Goal: Task Accomplishment & Management: Use online tool/utility

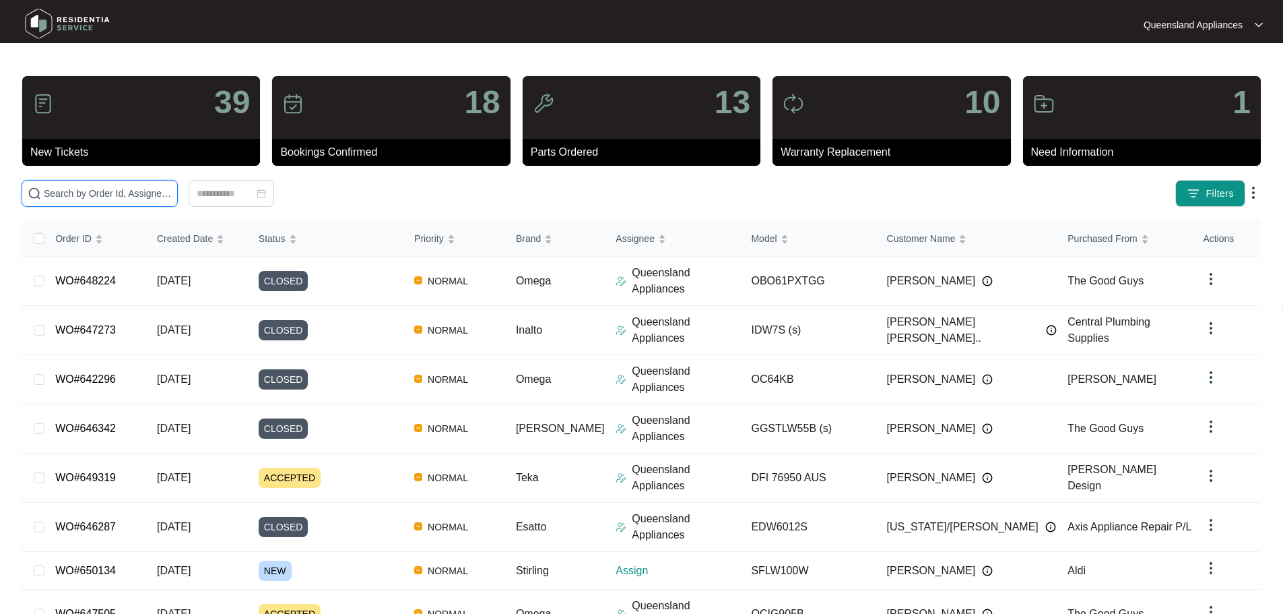
click at [172, 191] on input "text" at bounding box center [108, 193] width 128 height 15
paste input "650134"
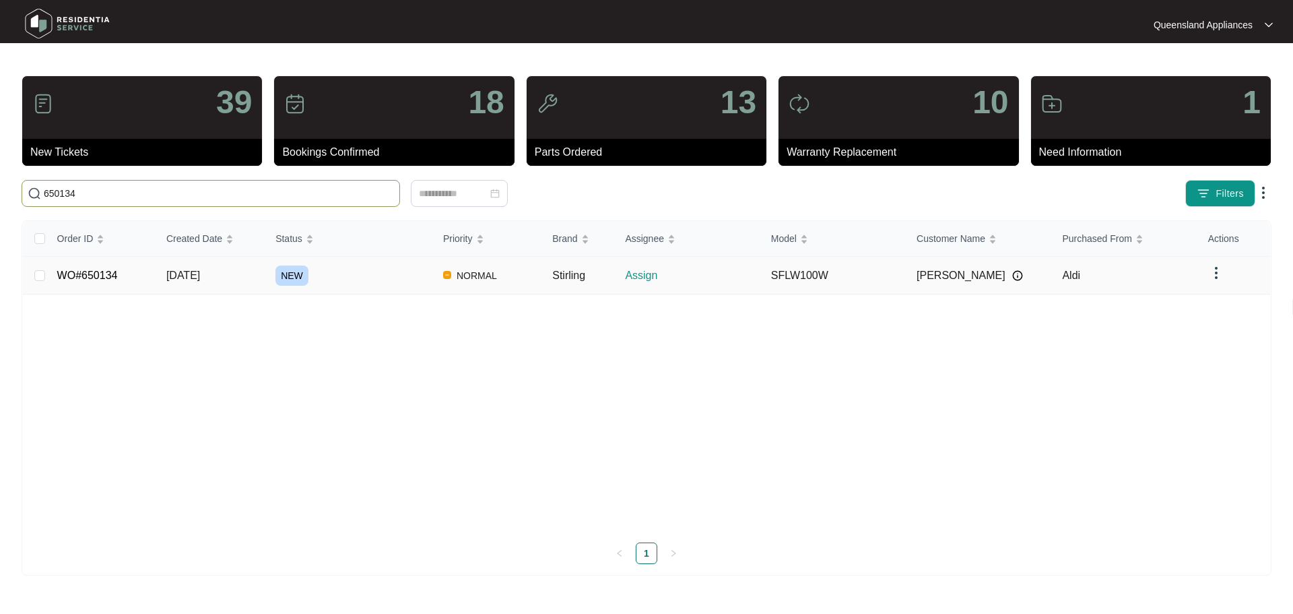
type input "650134"
click at [592, 278] on td "Stirling" at bounding box center [578, 276] width 73 height 38
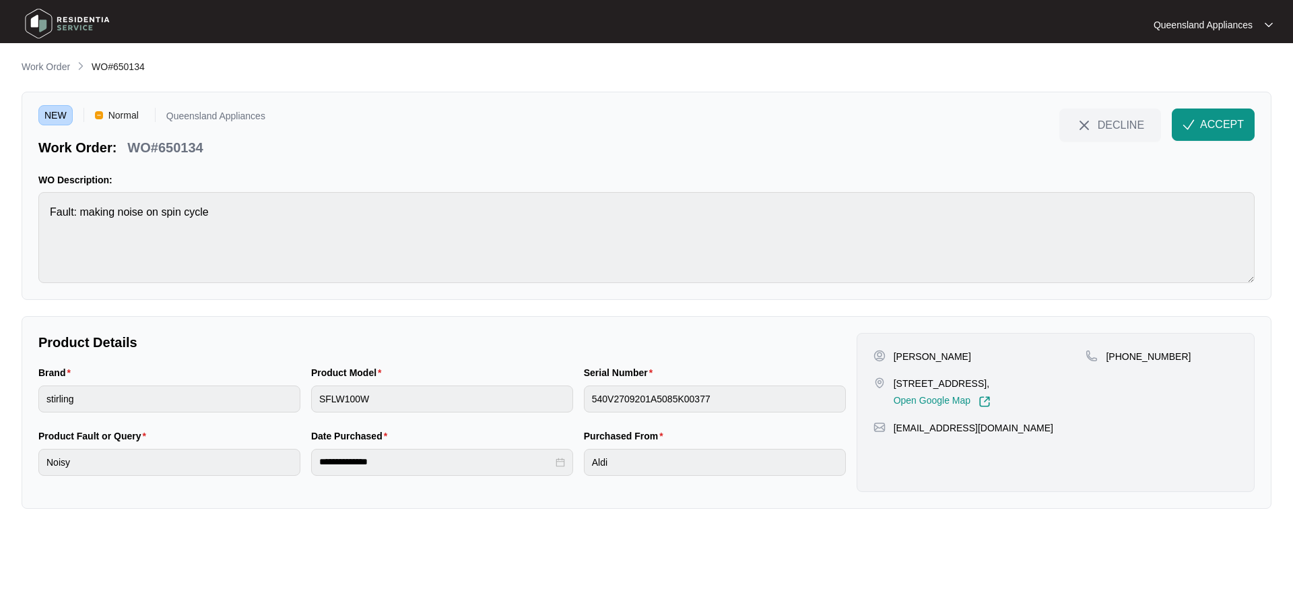
click at [926, 379] on p "[STREET_ADDRESS]," at bounding box center [942, 383] width 97 height 13
click at [1171, 359] on div "[PHONE_NUMBER]" at bounding box center [1162, 356] width 152 height 13
click at [1201, 131] on span "ACCEPT" at bounding box center [1222, 125] width 44 height 16
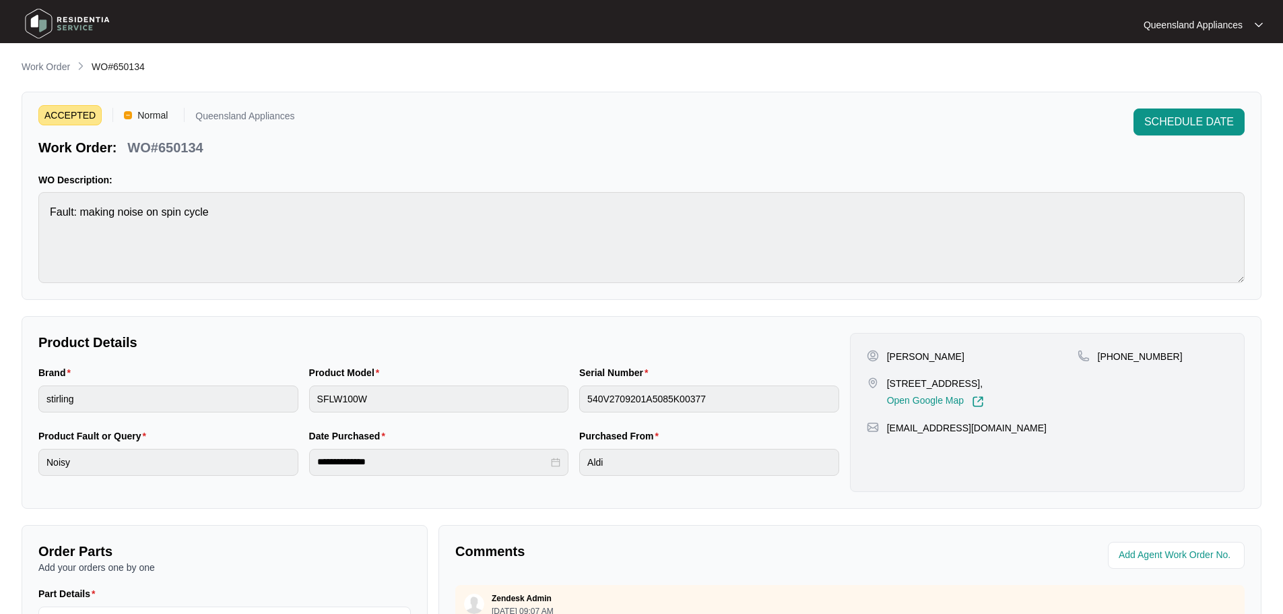
drag, startPoint x: 888, startPoint y: 383, endPoint x: 981, endPoint y: 385, distance: 93.6
click at [981, 385] on p "[STREET_ADDRESS]," at bounding box center [935, 383] width 97 height 13
copy p "[STREET_ADDRESS]"
click at [188, 152] on p "WO#650134" at bounding box center [164, 147] width 75 height 19
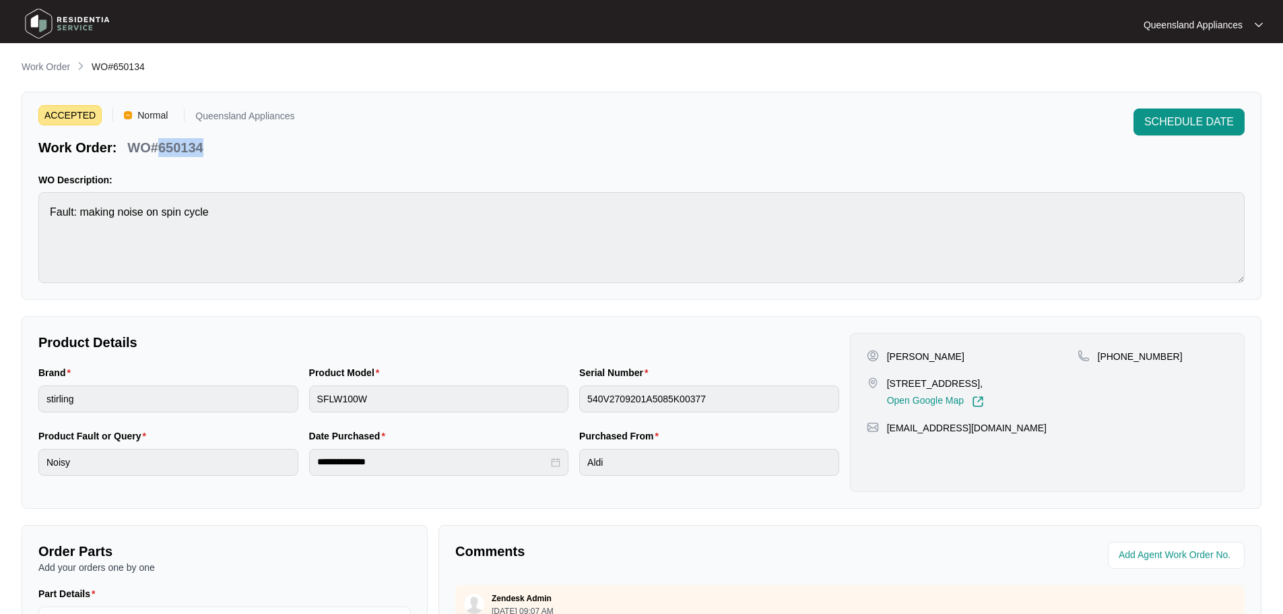
copy p "650134"
drag, startPoint x: 1179, startPoint y: 352, endPoint x: 1115, endPoint y: 358, distance: 64.3
click at [1115, 358] on div "[PHONE_NUMBER]" at bounding box center [1153, 356] width 150 height 13
copy p "423949266"
click at [1202, 121] on span "SCHEDULE DATE" at bounding box center [1190, 122] width 90 height 16
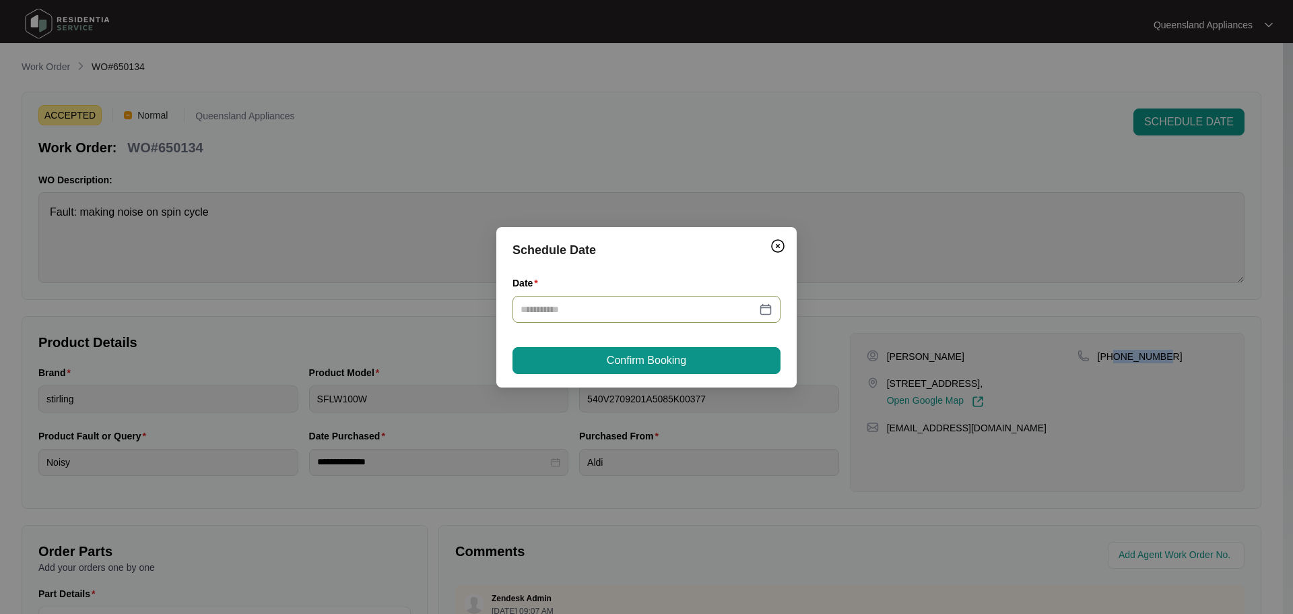
click at [765, 316] on div at bounding box center [647, 309] width 252 height 15
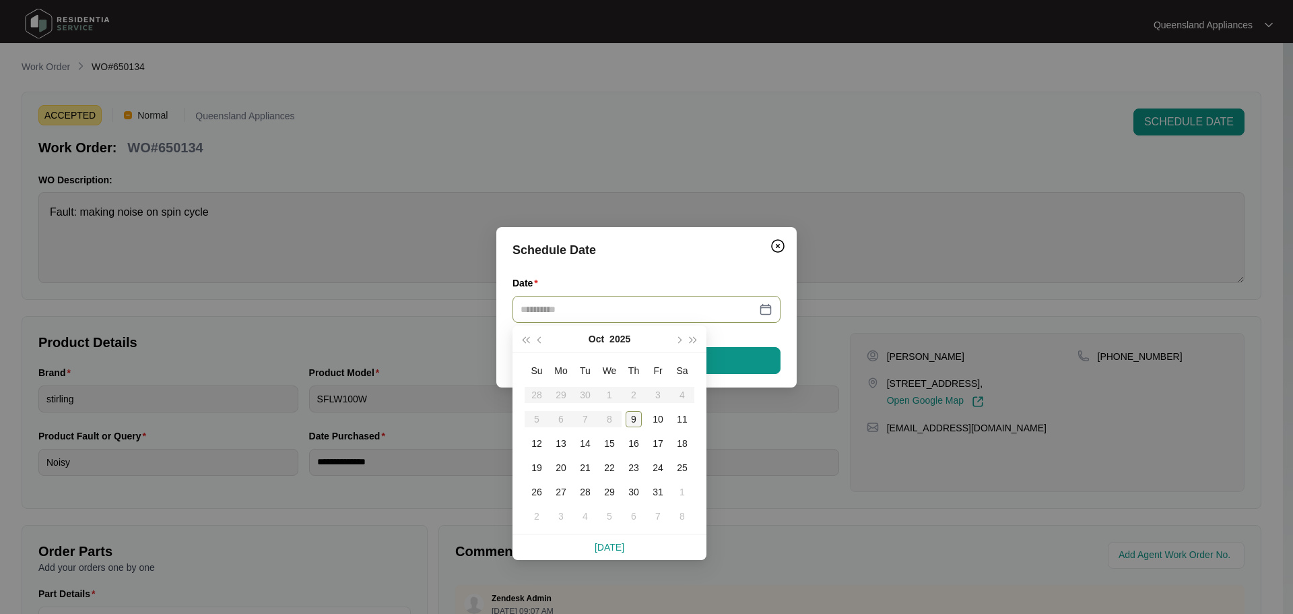
type input "**********"
click at [633, 421] on div "9" at bounding box center [634, 419] width 16 height 16
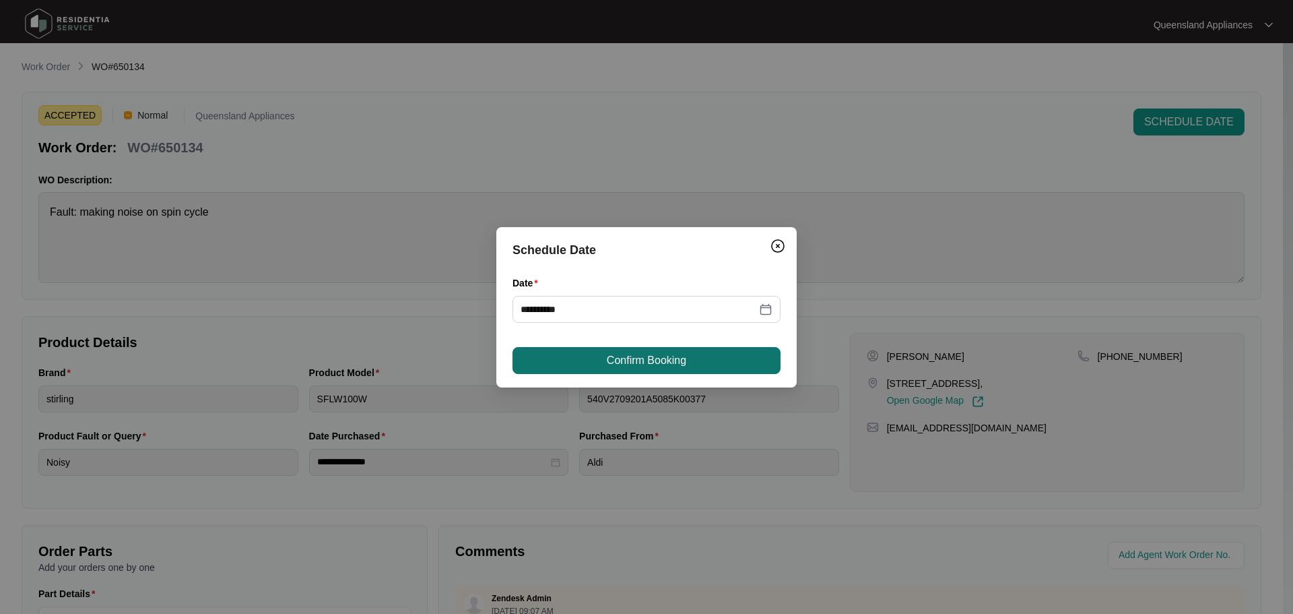
click at [637, 366] on span "Confirm Booking" at bounding box center [646, 360] width 79 height 16
